Goal: Check status

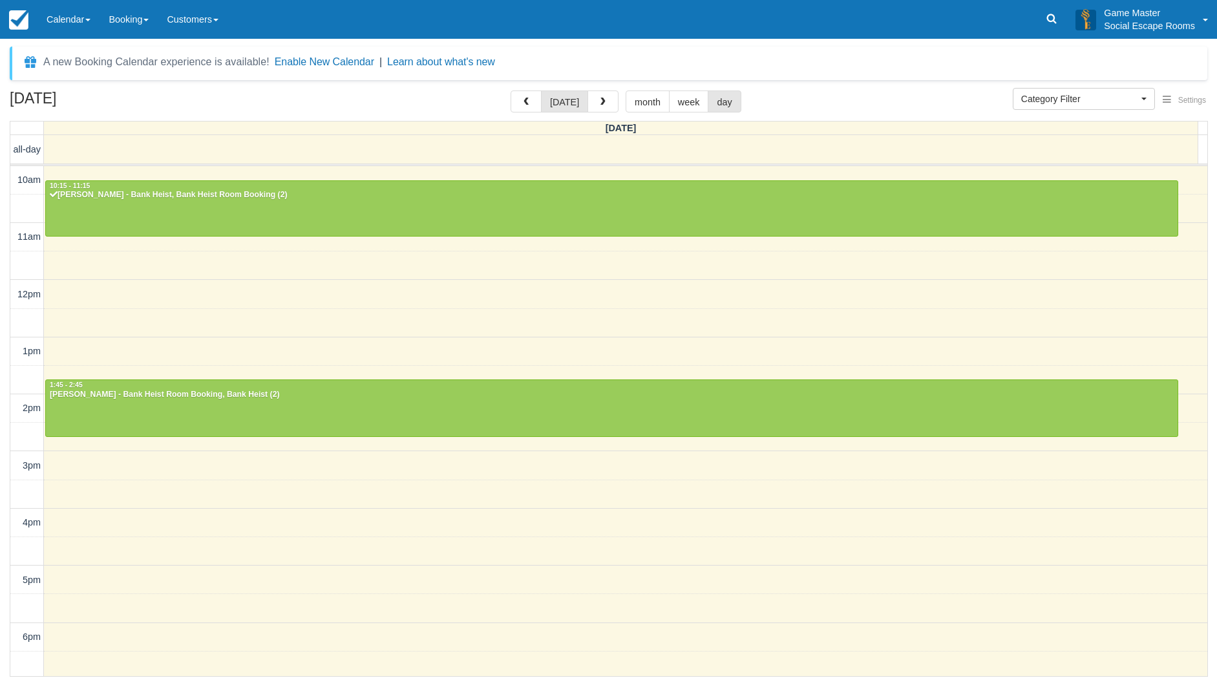
select select
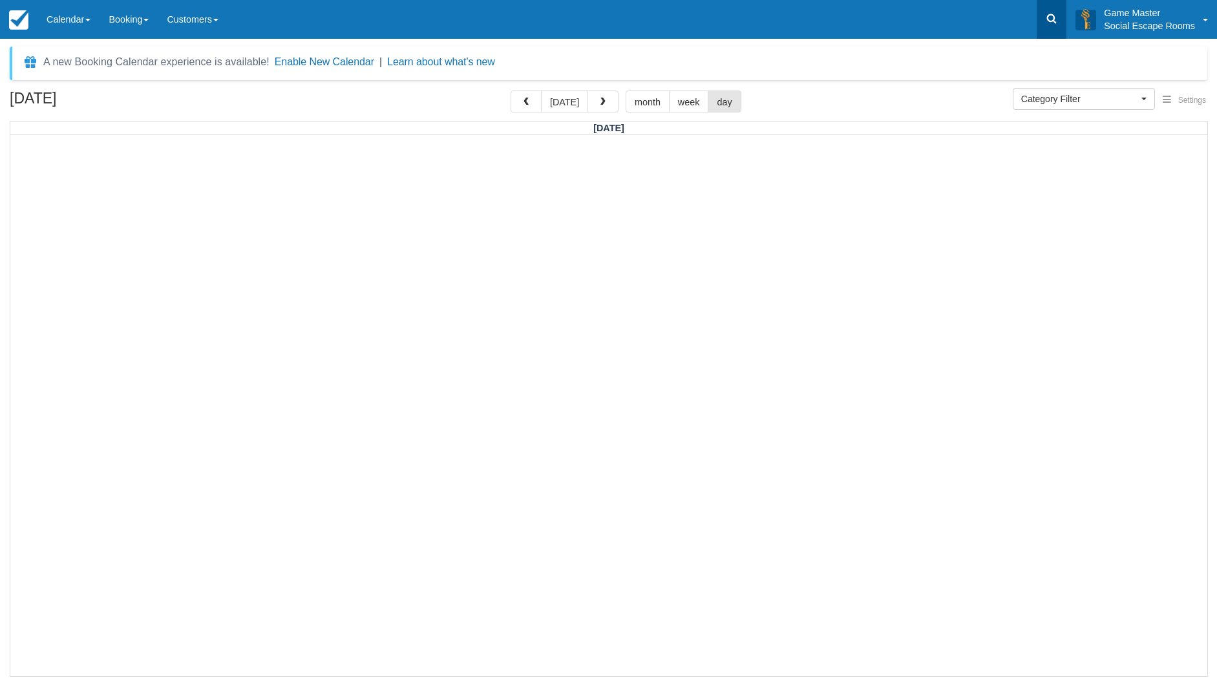
click at [1055, 21] on icon at bounding box center [1051, 18] width 13 height 13
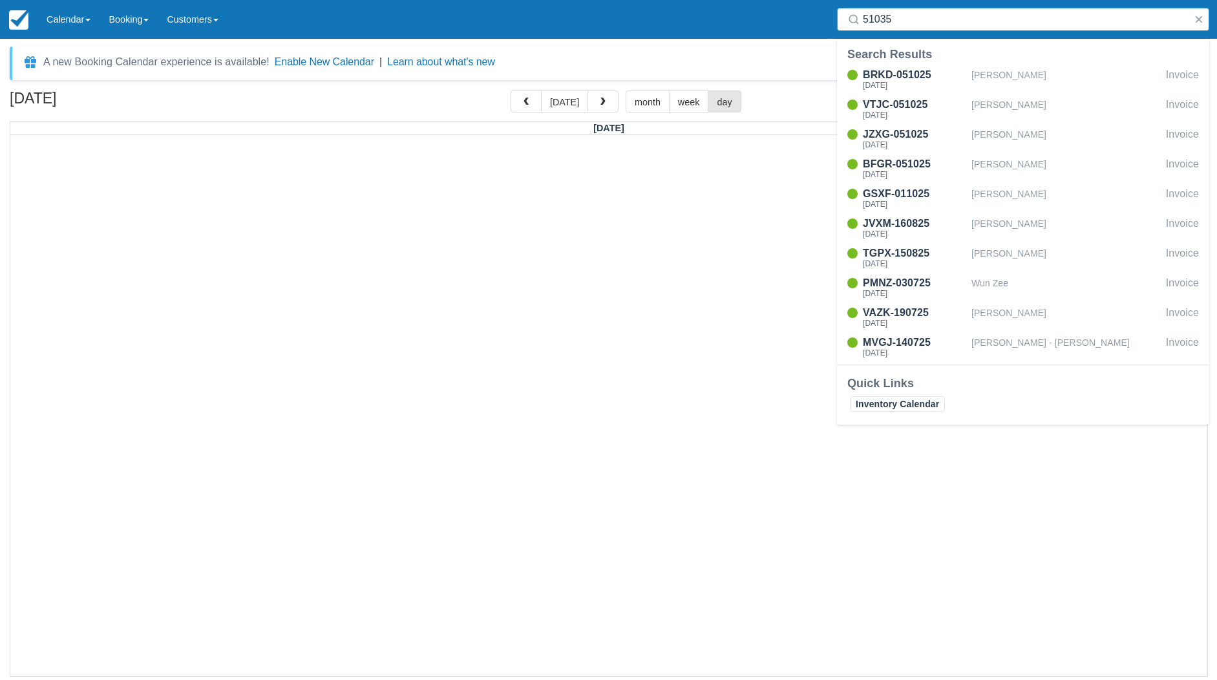
type input "510358"
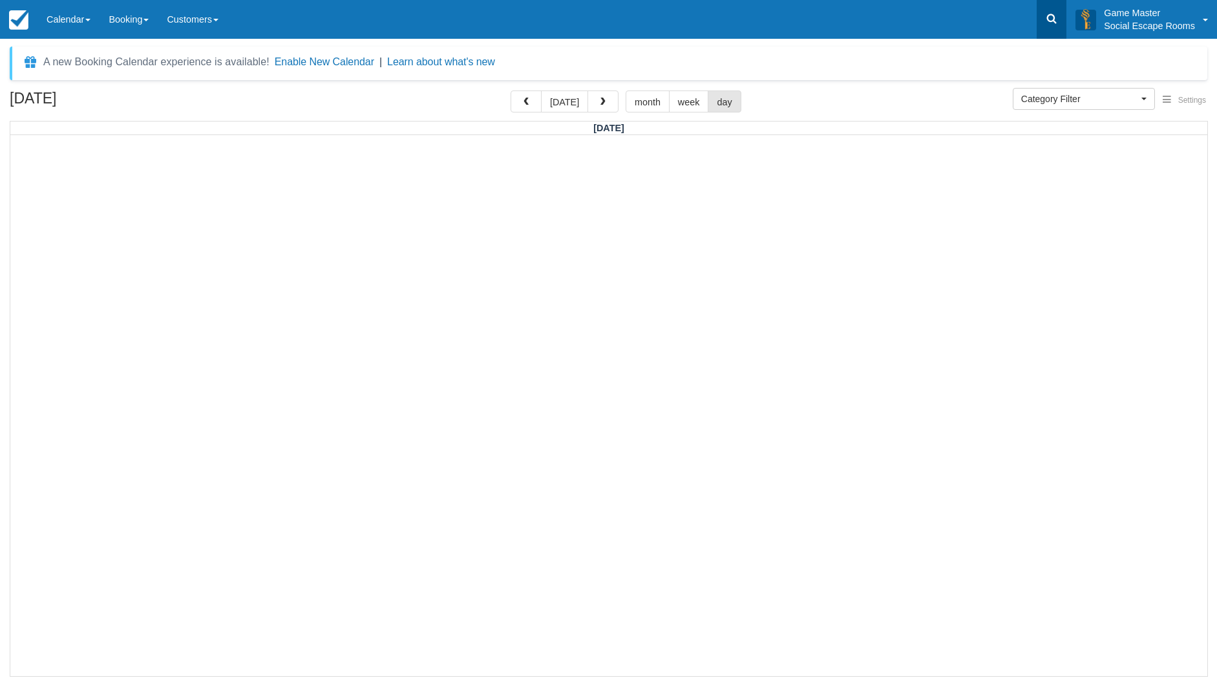
click at [1059, 16] on link at bounding box center [1052, 19] width 30 height 39
